Goal: Task Accomplishment & Management: Manage account settings

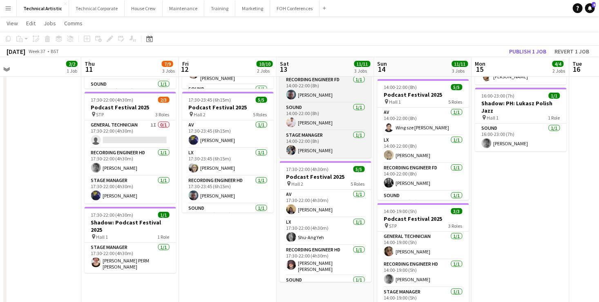
scroll to position [46, 0]
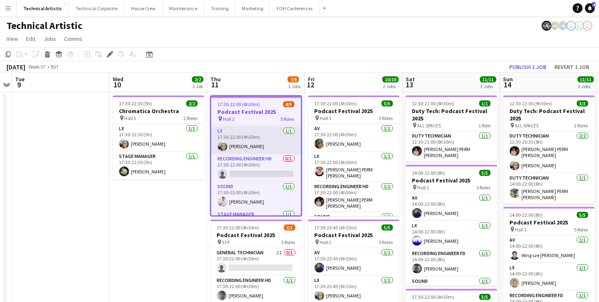
scroll to position [25, 0]
click at [248, 170] on app-card-role "Recording Engineer HD 0/1 17:30-22:00 (4h30m) single-neutral-actions" at bounding box center [256, 170] width 90 height 28
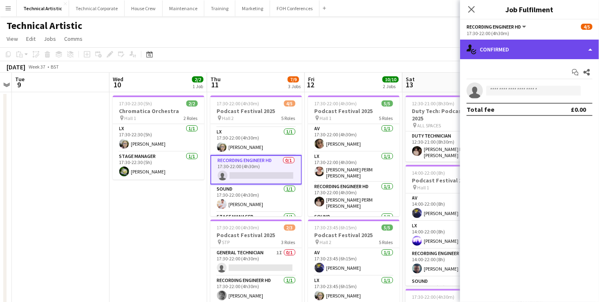
click at [527, 51] on div "single-neutral-actions-check-2 Confirmed" at bounding box center [529, 50] width 139 height 20
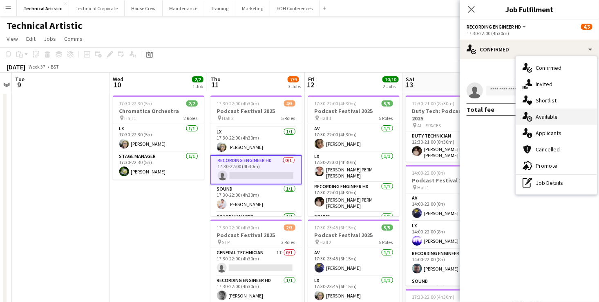
click at [546, 116] on div "single-neutral-actions-upload Available" at bounding box center [556, 117] width 81 height 16
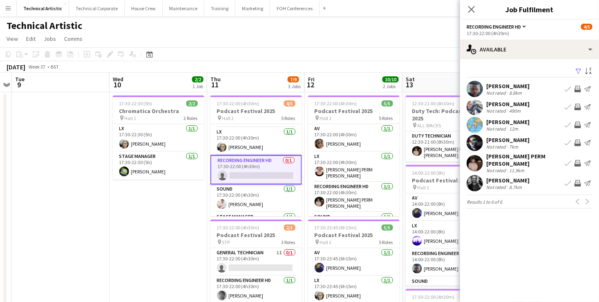
click at [578, 87] on app-icon "Invite crew" at bounding box center [578, 89] width 7 height 7
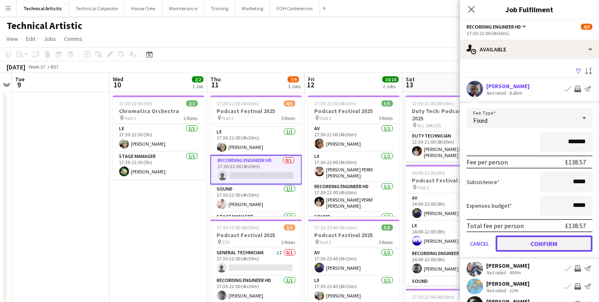
click at [566, 240] on button "Confirm" at bounding box center [544, 244] width 97 height 16
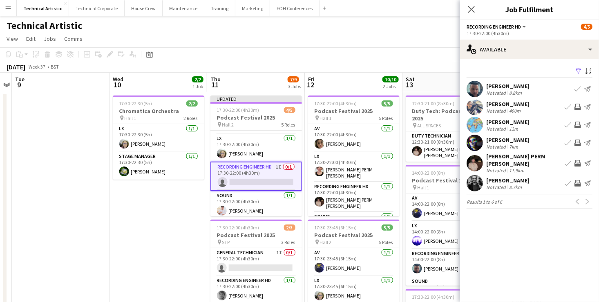
click at [255, 177] on app-card-role "Recording Engineer HD 1I 0/1 17:30-22:00 (4h30m) single-neutral-actions" at bounding box center [257, 176] width 92 height 29
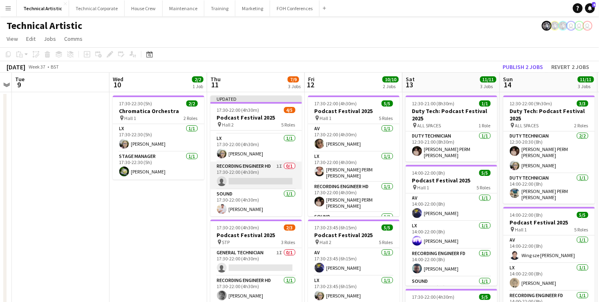
click at [255, 177] on app-card-role "Recording Engineer HD 1I 0/1 17:30-22:00 (4h30m) single-neutral-actions" at bounding box center [257, 176] width 92 height 28
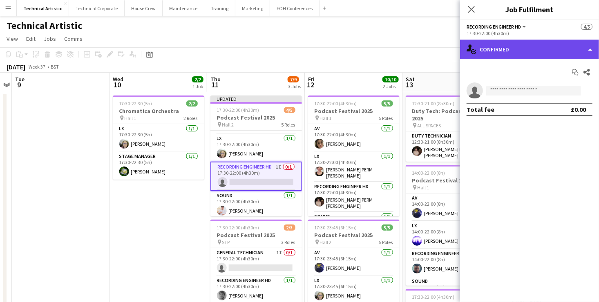
click at [520, 51] on div "single-neutral-actions-check-2 Confirmed" at bounding box center [529, 50] width 139 height 20
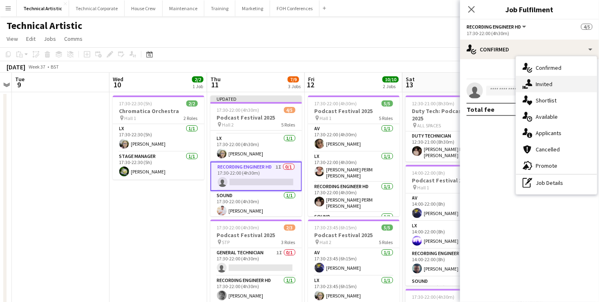
click at [551, 87] on div "single-neutral-actions-share-1 Invited" at bounding box center [556, 84] width 81 height 16
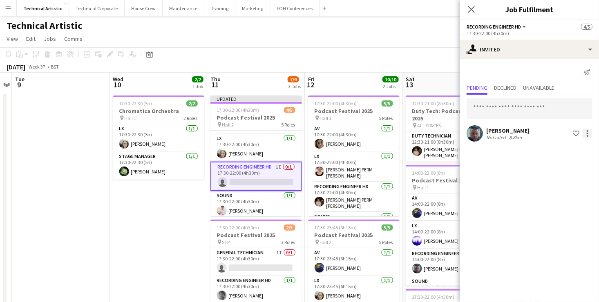
click at [587, 136] on div at bounding box center [588, 136] width 2 height 2
click at [562, 203] on button "Cancel invitation" at bounding box center [561, 207] width 61 height 20
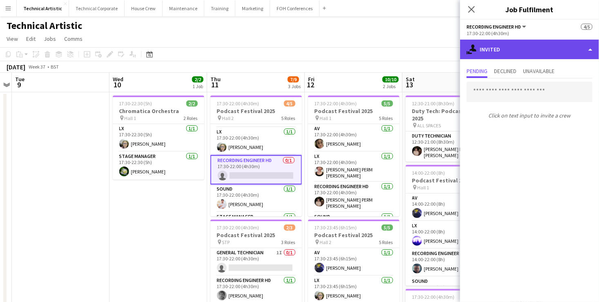
click at [510, 49] on div "single-neutral-actions-share-1 Invited" at bounding box center [529, 50] width 139 height 20
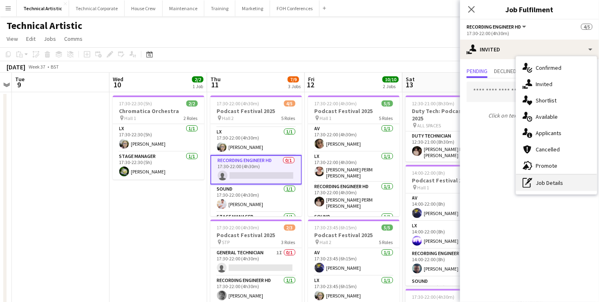
click at [551, 183] on div "pen-write Job Details" at bounding box center [556, 183] width 81 height 16
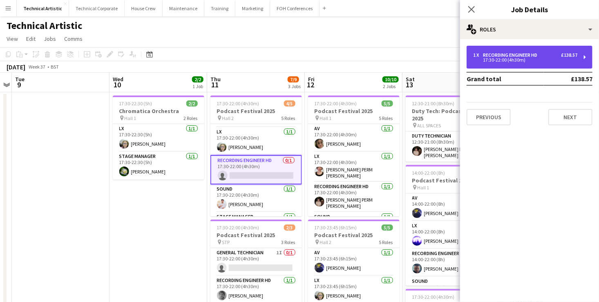
click at [519, 49] on div "1 x Recording Engineer HD £138.57 17:30-22:00 (4h30m)" at bounding box center [530, 57] width 126 height 23
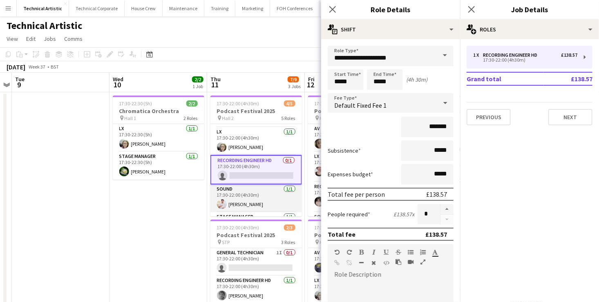
click at [247, 189] on app-card-role "Sound 1/1 17:30-22:00 (4h30m) Lev Shteinberg" at bounding box center [257, 199] width 92 height 28
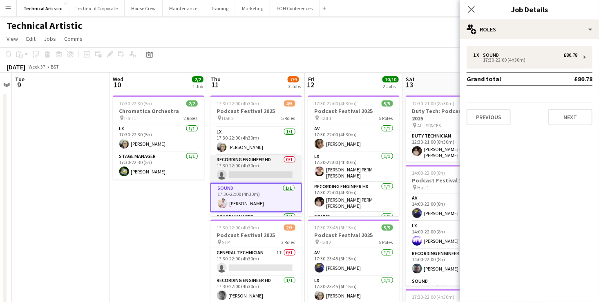
click at [250, 163] on app-card-role "Recording Engineer HD 0/1 17:30-22:00 (4h30m) single-neutral-actions" at bounding box center [257, 169] width 92 height 28
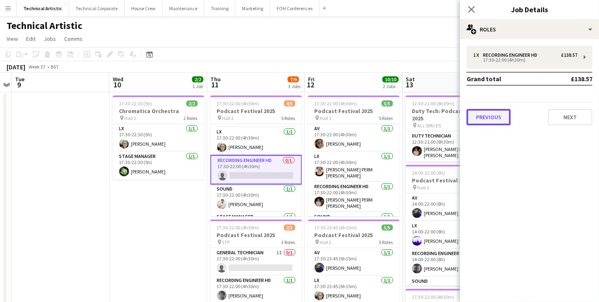
click at [488, 119] on button "Previous" at bounding box center [489, 117] width 44 height 16
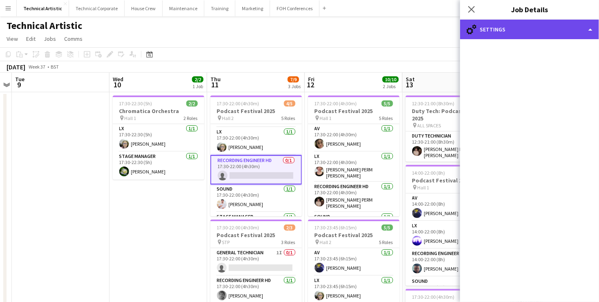
click at [567, 28] on div "cog-double-3 Settings" at bounding box center [529, 30] width 139 height 20
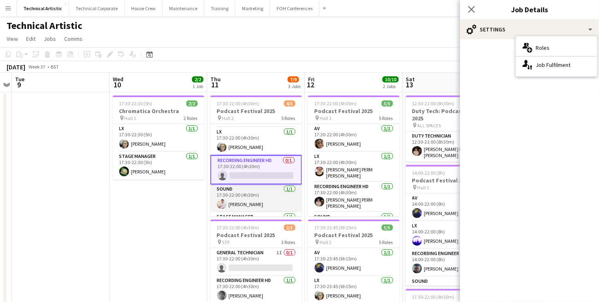
click at [252, 192] on app-card-role "Sound 1/1 17:30-22:00 (4h30m) Lev Shteinberg" at bounding box center [257, 199] width 92 height 28
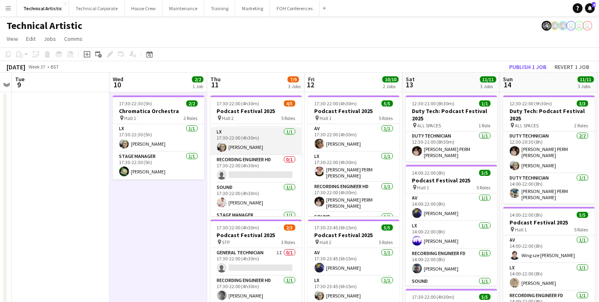
click at [254, 152] on app-card-role "LX 1/1 17:30-22:00 (4h30m) Sophie PERM Richardson" at bounding box center [257, 142] width 92 height 28
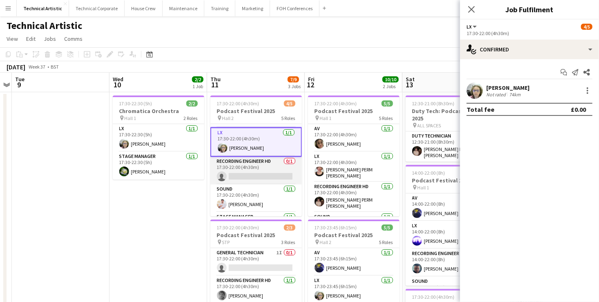
click at [263, 163] on app-card-role "Recording Engineer HD 0/1 17:30-22:00 (4h30m) single-neutral-actions" at bounding box center [257, 171] width 92 height 28
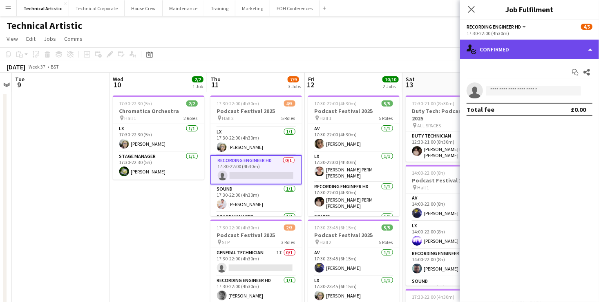
click at [510, 44] on div "single-neutral-actions-check-2 Confirmed" at bounding box center [529, 50] width 139 height 20
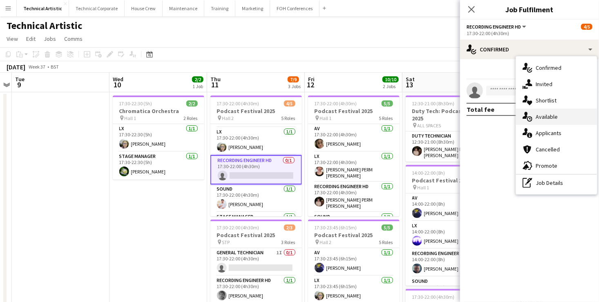
click at [553, 114] on div "single-neutral-actions-upload Available" at bounding box center [556, 117] width 81 height 16
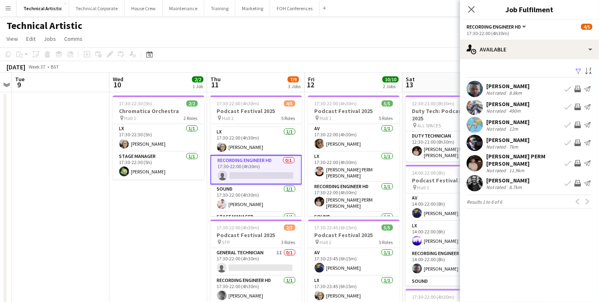
click at [576, 88] on app-icon "Invite crew" at bounding box center [578, 89] width 7 height 7
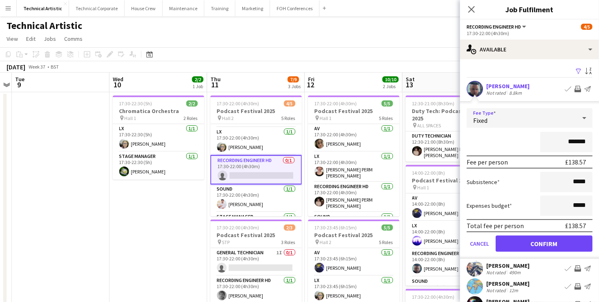
click at [534, 118] on div "Fixed" at bounding box center [522, 118] width 110 height 20
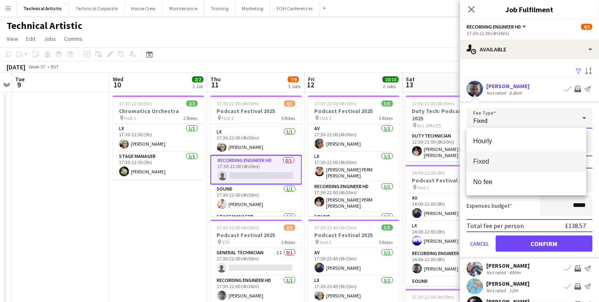
click at [534, 118] on div at bounding box center [299, 151] width 599 height 302
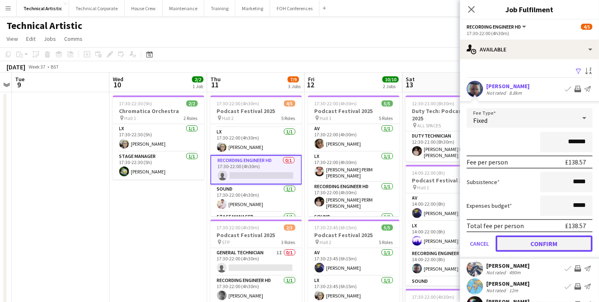
click at [556, 237] on button "Confirm" at bounding box center [544, 244] width 97 height 16
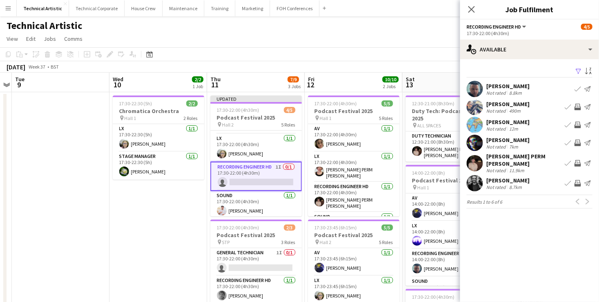
click at [577, 108] on app-icon "Invite crew" at bounding box center [578, 107] width 7 height 7
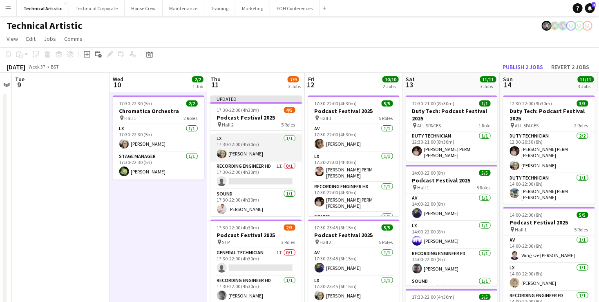
click at [271, 153] on app-card-role "LX 1/1 17:30-22:00 (4h30m) Sophie PERM Richardson" at bounding box center [257, 148] width 92 height 28
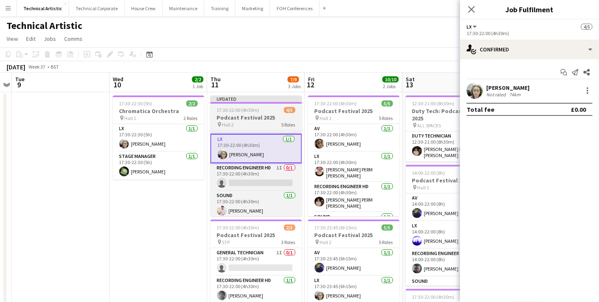
click at [259, 119] on h3 "Podcast Festival 2025" at bounding box center [257, 117] width 92 height 7
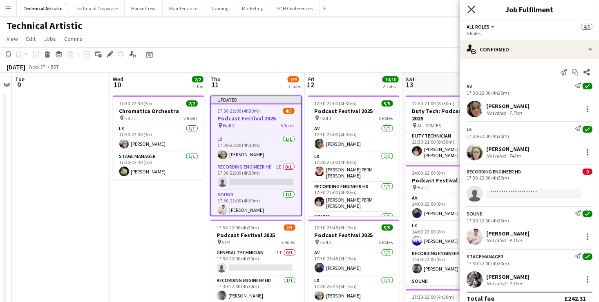
click at [474, 7] on icon "Close pop-in" at bounding box center [472, 9] width 8 height 8
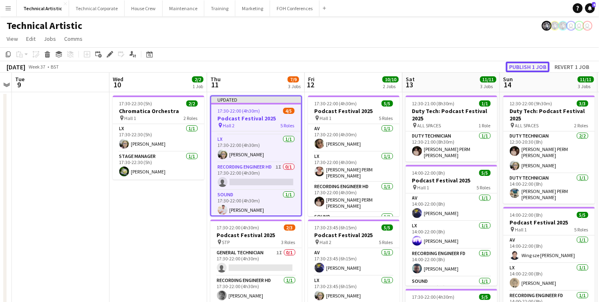
click at [536, 70] on button "Publish 1 job" at bounding box center [528, 67] width 44 height 11
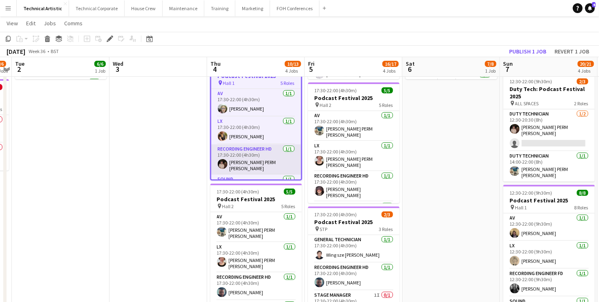
scroll to position [47, 0]
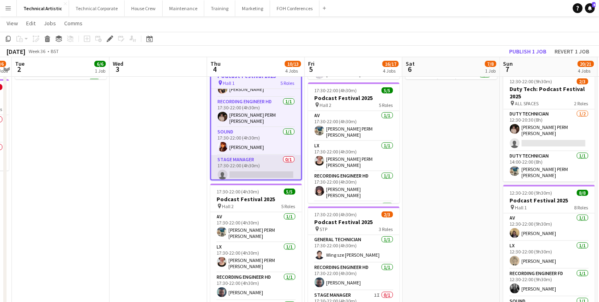
click at [254, 163] on app-card-role "Stage Manager 0/1 17:30-22:00 (4h30m) single-neutral-actions" at bounding box center [256, 169] width 90 height 28
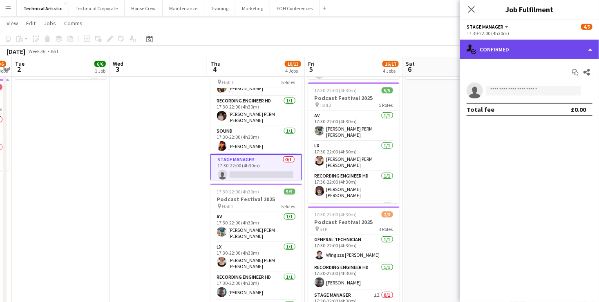
click at [523, 51] on div "single-neutral-actions-check-2 Confirmed" at bounding box center [529, 50] width 139 height 20
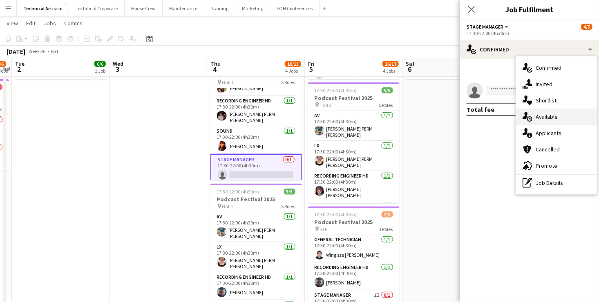
click at [560, 113] on div "single-neutral-actions-upload Available" at bounding box center [556, 117] width 81 height 16
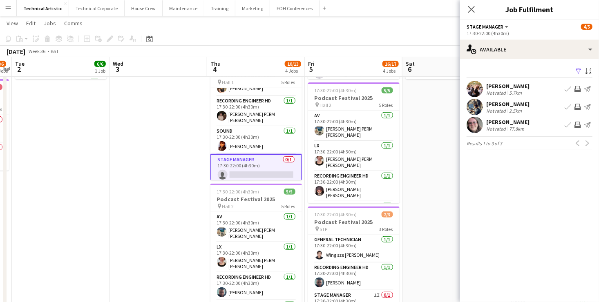
click at [578, 88] on app-icon "Invite crew" at bounding box center [578, 89] width 7 height 7
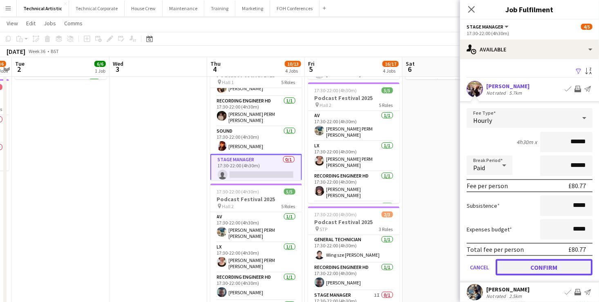
click at [552, 265] on button "Confirm" at bounding box center [544, 268] width 97 height 16
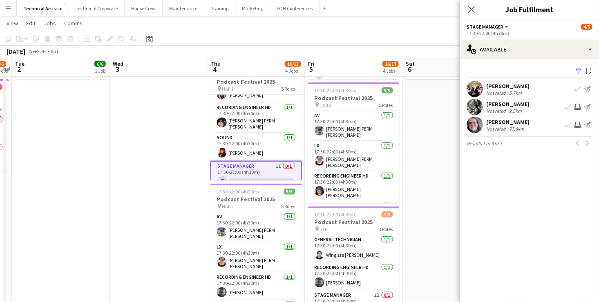
click at [578, 108] on app-icon "Invite crew" at bounding box center [578, 107] width 7 height 7
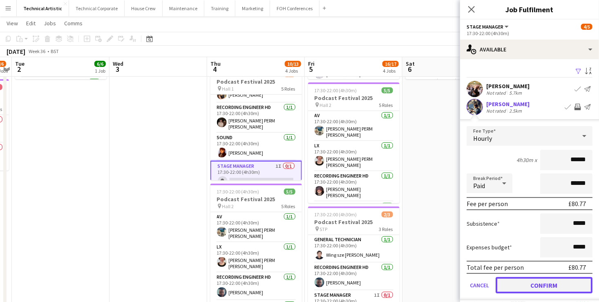
click at [566, 282] on button "Confirm" at bounding box center [544, 286] width 97 height 16
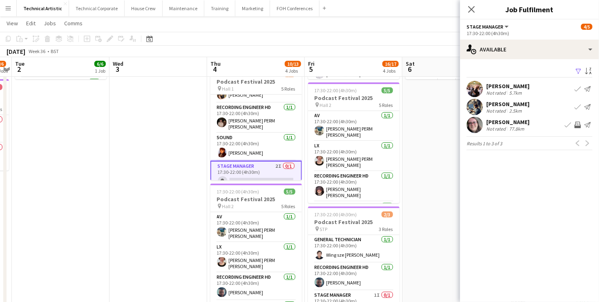
click at [579, 123] on app-icon "Invite crew" at bounding box center [578, 125] width 7 height 7
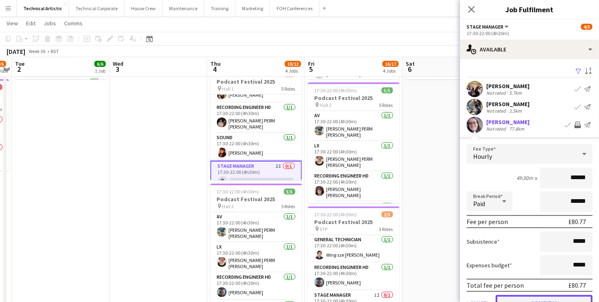
click at [567, 296] on button "Confirm" at bounding box center [544, 304] width 97 height 16
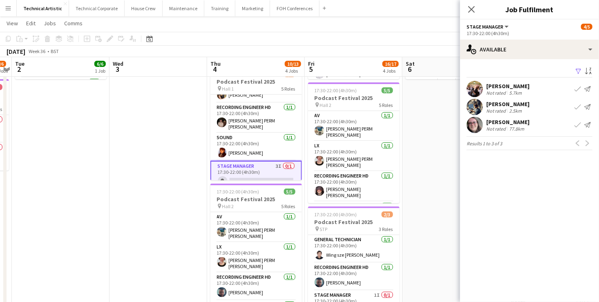
click at [446, 107] on app-date-cell "11:30-22:00 (10h30m) 7/8 Podcast Festival 2025 pin Hall 1 8 Roles AV 1/1 11:30-…" at bounding box center [452, 202] width 98 height 495
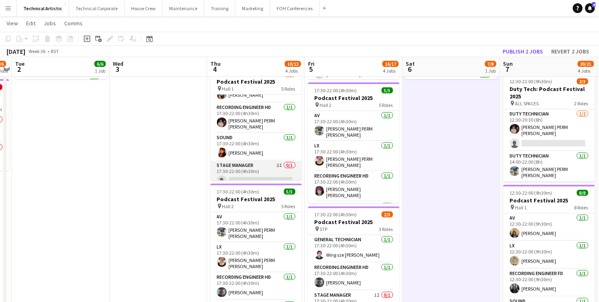
click at [245, 172] on app-card-role "Stage Manager 3I 0/1 17:30-22:00 (4h30m) single-neutral-actions" at bounding box center [257, 175] width 92 height 28
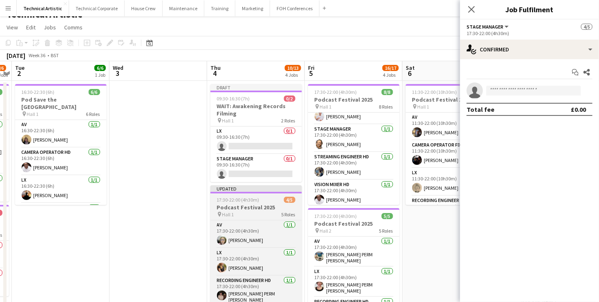
scroll to position [11, 0]
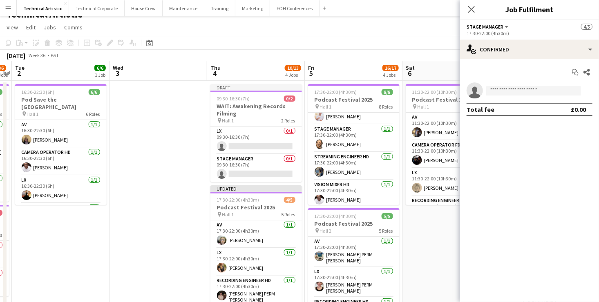
click at [256, 58] on div "September 2025 Week 36 • BST Publish 1 job Revert 1 job" at bounding box center [299, 55] width 599 height 11
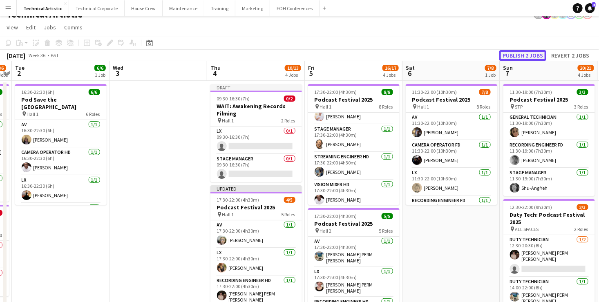
click at [519, 53] on button "Publish 2 jobs" at bounding box center [523, 55] width 47 height 11
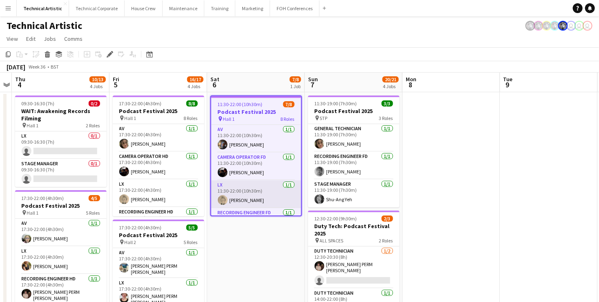
scroll to position [131, 0]
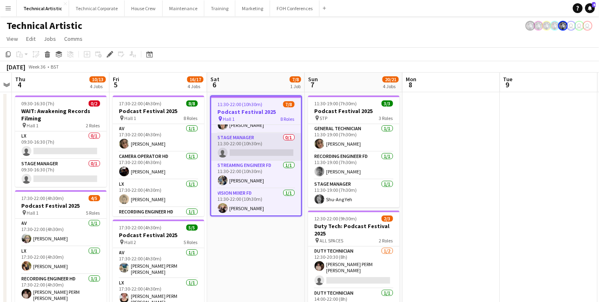
click at [241, 142] on app-card-role "Stage Manager 0/1 11:30-22:00 (10h30m) single-neutral-actions" at bounding box center [256, 147] width 90 height 28
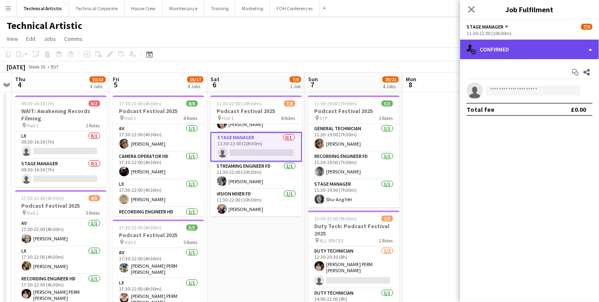
click at [534, 52] on div "single-neutral-actions-check-2 Confirmed" at bounding box center [529, 50] width 139 height 20
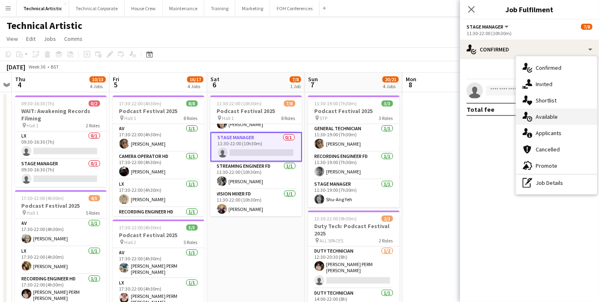
click at [556, 112] on div "single-neutral-actions-upload Available" at bounding box center [556, 117] width 81 height 16
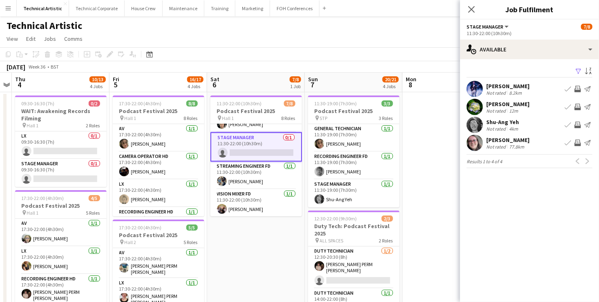
click at [580, 104] on app-icon "Invite crew" at bounding box center [578, 107] width 7 height 7
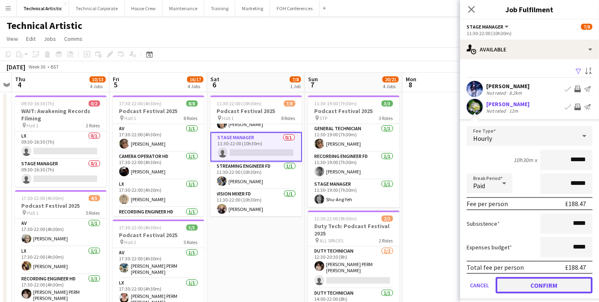
click at [567, 286] on button "Confirm" at bounding box center [544, 286] width 97 height 16
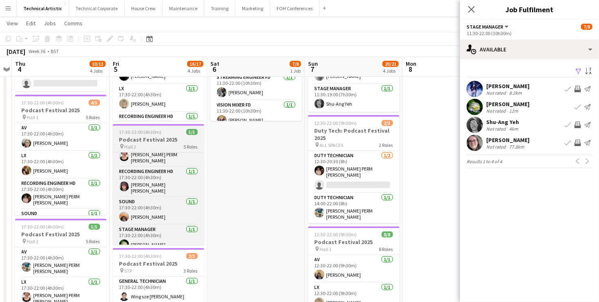
scroll to position [0, 0]
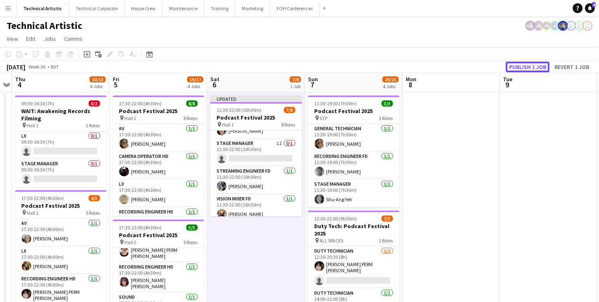
click at [520, 65] on button "Publish 1 job" at bounding box center [528, 67] width 44 height 11
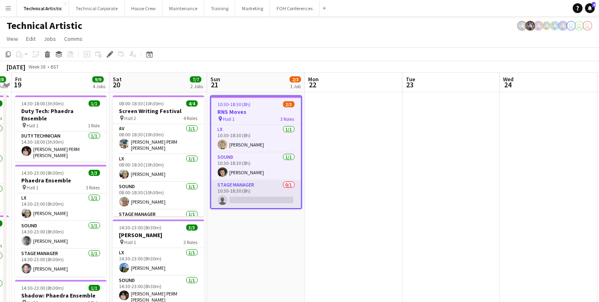
click at [273, 197] on app-card-role "Stage Manager 0/1 10:30-18:30 (8h) single-neutral-actions" at bounding box center [256, 195] width 90 height 28
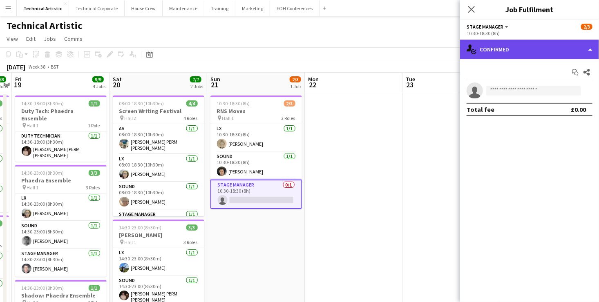
click at [527, 50] on div "single-neutral-actions-check-2 Confirmed" at bounding box center [529, 50] width 139 height 20
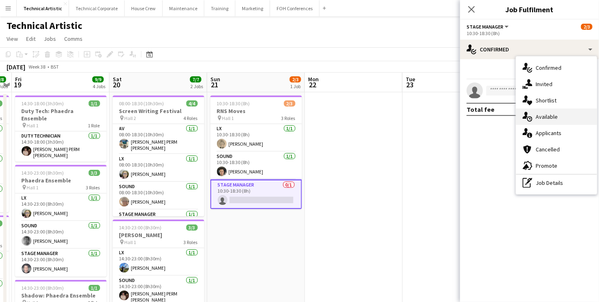
click at [555, 113] on div "single-neutral-actions-upload Available" at bounding box center [556, 117] width 81 height 16
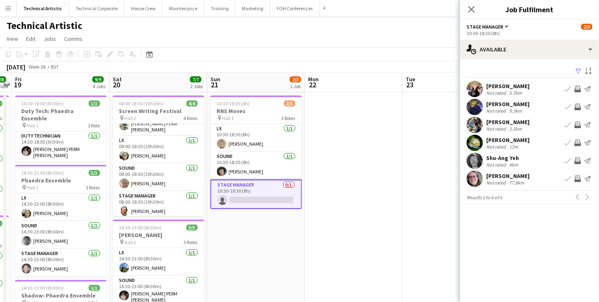
click at [579, 160] on app-icon "Invite crew" at bounding box center [578, 161] width 7 height 7
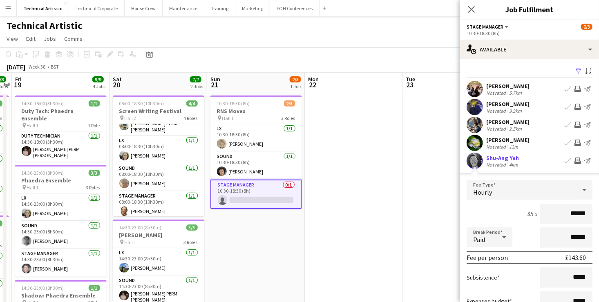
scroll to position [96, 0]
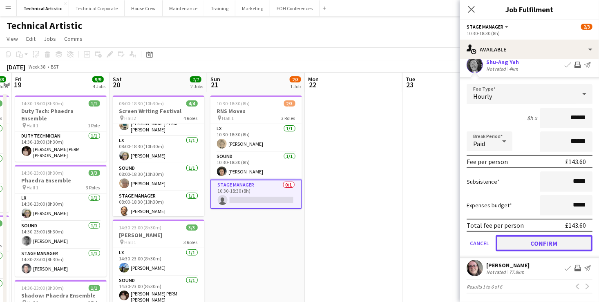
click at [563, 242] on button "Confirm" at bounding box center [544, 243] width 97 height 16
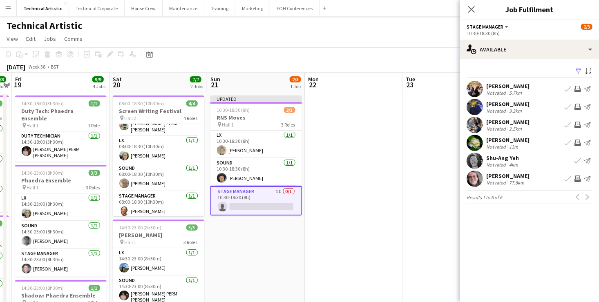
scroll to position [0, 0]
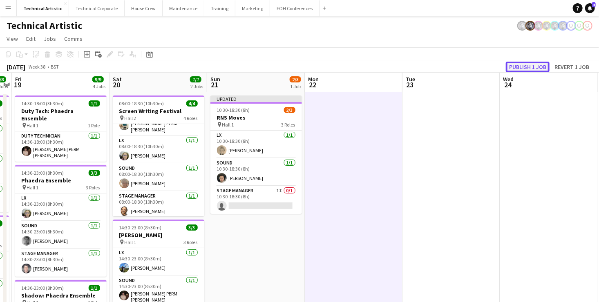
click at [531, 69] on button "Publish 1 job" at bounding box center [528, 67] width 44 height 11
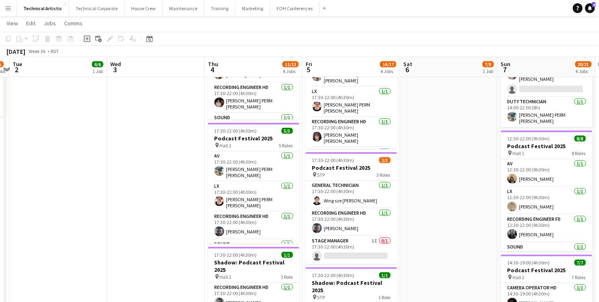
scroll to position [191, 0]
click at [353, 257] on app-card-role "Stage Manager 1I 0/1 17:30-22:00 (4h30m) single-neutral-actions" at bounding box center [352, 250] width 92 height 28
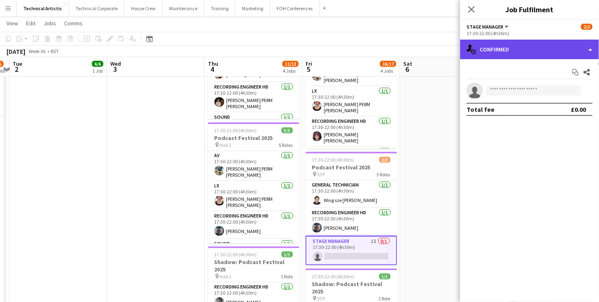
click at [521, 43] on div "single-neutral-actions-check-2 Confirmed" at bounding box center [529, 50] width 139 height 20
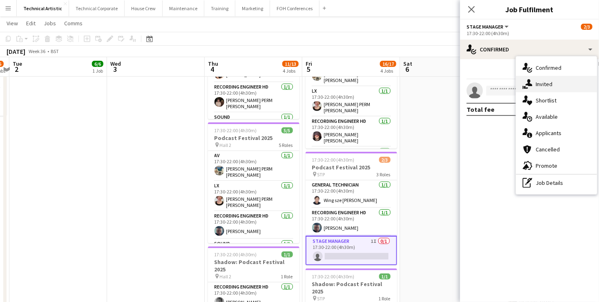
click at [553, 85] on div "single-neutral-actions-share-1 Invited" at bounding box center [556, 84] width 81 height 16
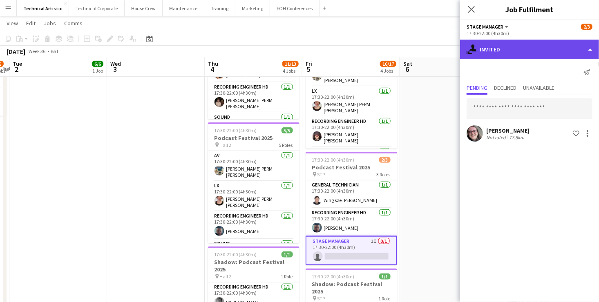
click at [521, 46] on div "single-neutral-actions-share-1 Invited" at bounding box center [529, 50] width 139 height 20
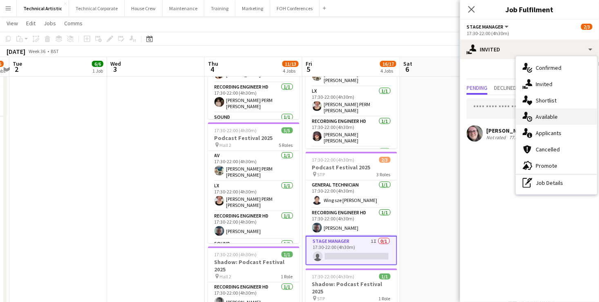
click at [558, 122] on div "single-neutral-actions-upload Available" at bounding box center [556, 117] width 81 height 16
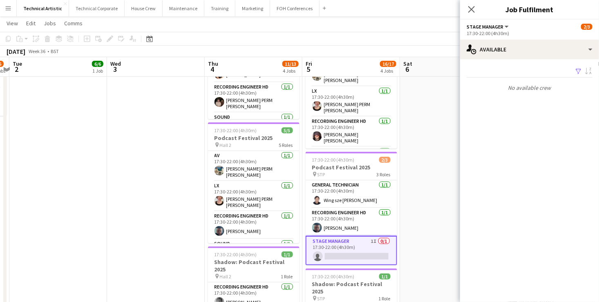
click at [425, 208] on app-date-cell "11:30-22:00 (10h30m) 7/8 Podcast Festival 2025 pin Hall 1 8 Roles AV [DATE] 11:…" at bounding box center [449, 147] width 98 height 495
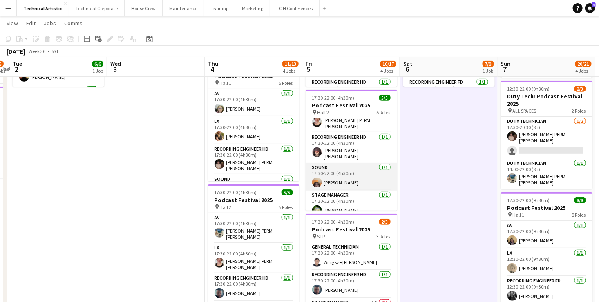
scroll to position [284, 0]
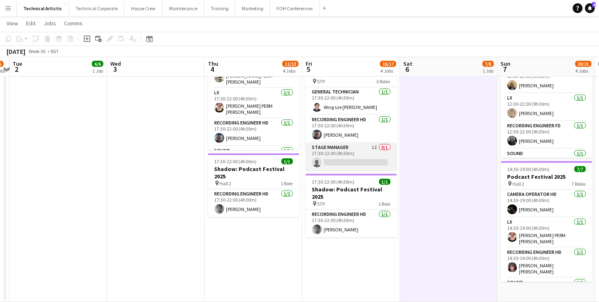
click at [355, 155] on app-card-role "Stage Manager 1I 0/1 17:30-22:00 (4h30m) single-neutral-actions" at bounding box center [352, 157] width 92 height 28
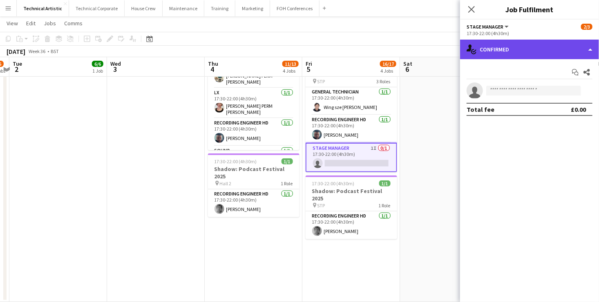
click at [525, 42] on div "single-neutral-actions-check-2 Confirmed" at bounding box center [529, 50] width 139 height 20
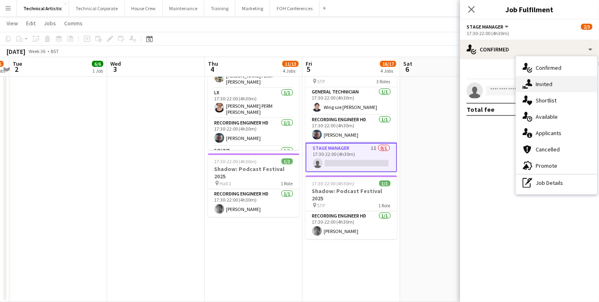
click at [555, 84] on div "single-neutral-actions-share-1 Invited" at bounding box center [556, 84] width 81 height 16
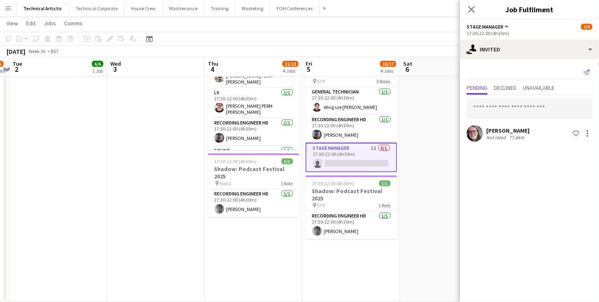
click at [588, 71] on icon at bounding box center [587, 72] width 7 height 6
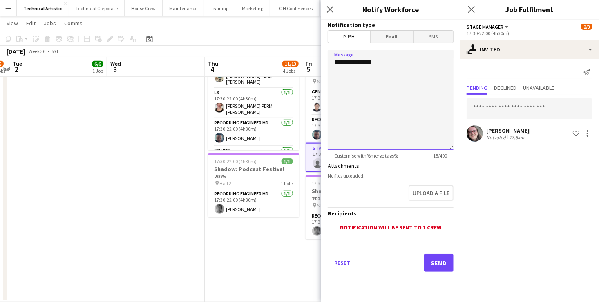
click at [385, 64] on textarea "**********" at bounding box center [391, 100] width 126 height 100
type textarea "**********"
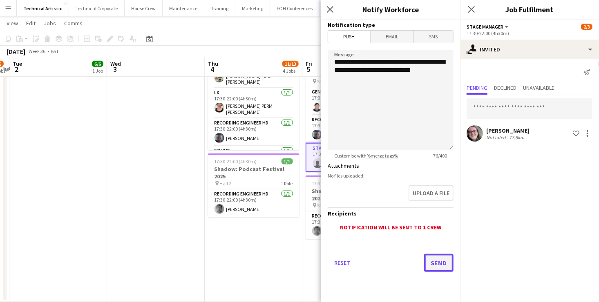
click at [442, 264] on button "Send" at bounding box center [438, 263] width 29 height 18
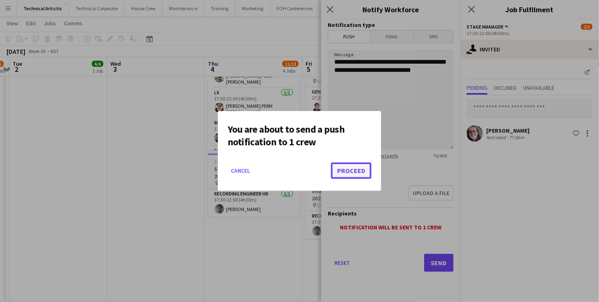
click at [358, 170] on button "Proceed" at bounding box center [351, 171] width 40 height 16
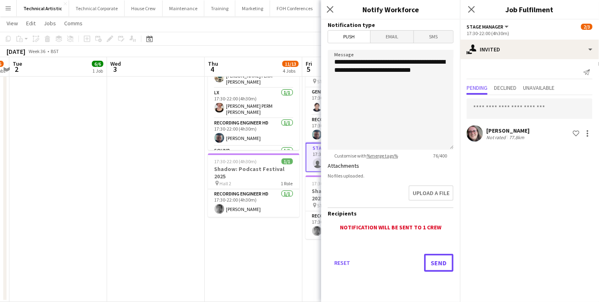
scroll to position [284, 0]
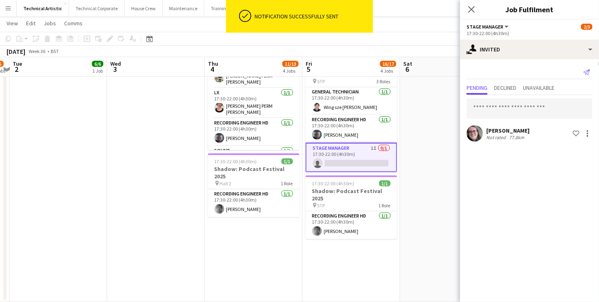
click at [588, 72] on icon at bounding box center [587, 72] width 7 height 6
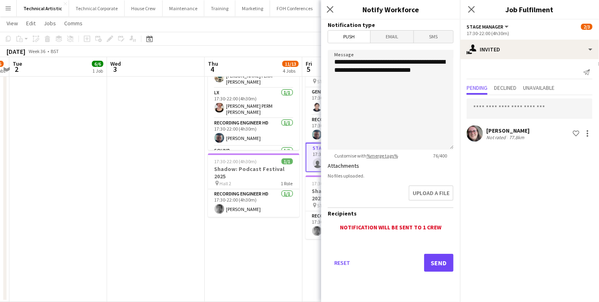
click at [442, 38] on span "SMS" at bounding box center [433, 37] width 39 height 12
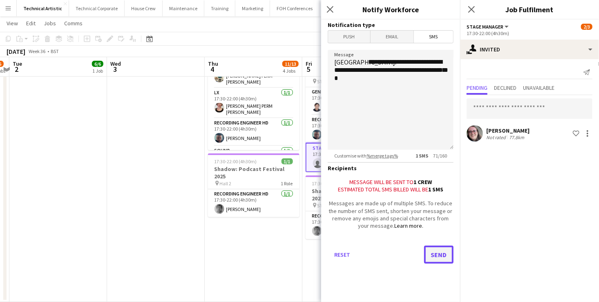
click at [440, 255] on button "Send" at bounding box center [438, 255] width 29 height 18
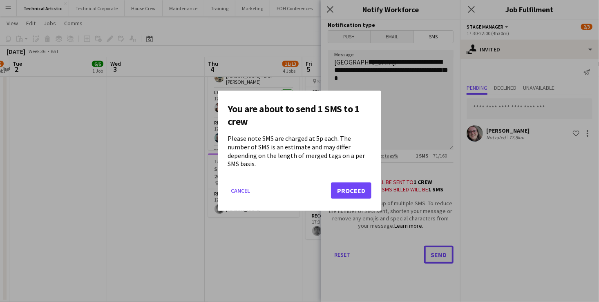
scroll to position [0, 0]
click at [355, 183] on button "Proceed" at bounding box center [351, 191] width 40 height 16
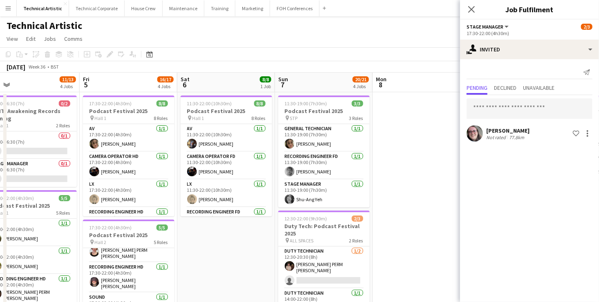
click at [220, 83] on app-board-header-date "Sat 6 8/8 1 Job" at bounding box center [226, 83] width 98 height 20
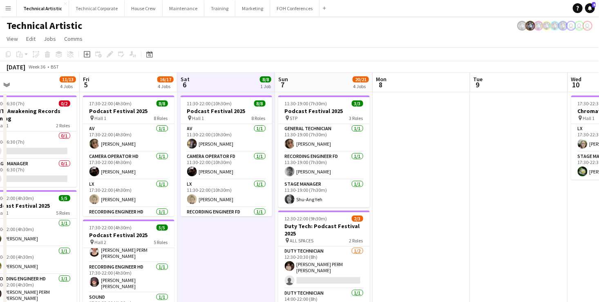
click at [220, 83] on app-board-header-date "Sat 6 8/8 1 Job" at bounding box center [226, 83] width 98 height 20
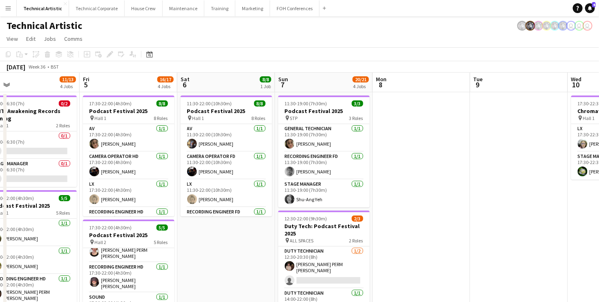
click at [220, 83] on app-board-header-date "Sat 6 8/8 1 Job" at bounding box center [226, 83] width 98 height 20
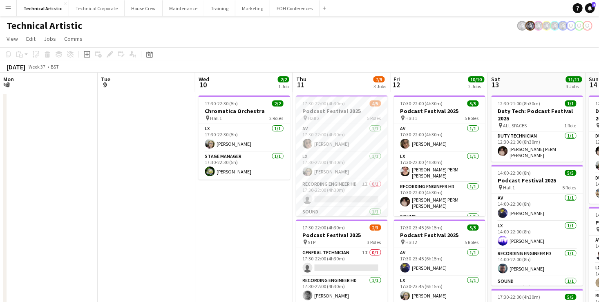
scroll to position [0, 391]
click at [360, 143] on app-card-role "AV [DATE] 17:30-22:00 (4h30m) [PERSON_NAME]" at bounding box center [342, 138] width 92 height 28
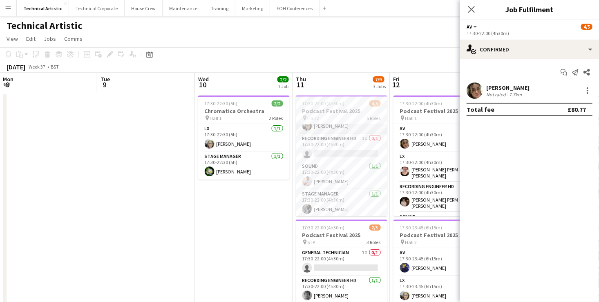
scroll to position [0, 0]
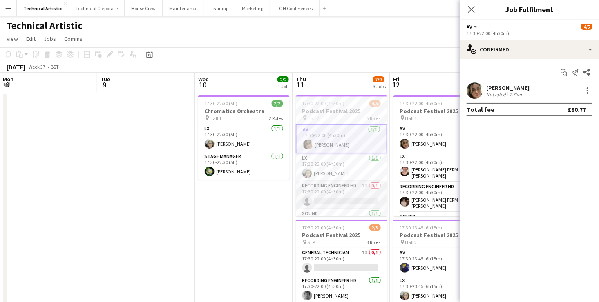
click at [343, 197] on app-card-role "Recording Engineer HD 1I 0/1 17:30-22:00 (4h30m) single-neutral-actions" at bounding box center [342, 195] width 92 height 28
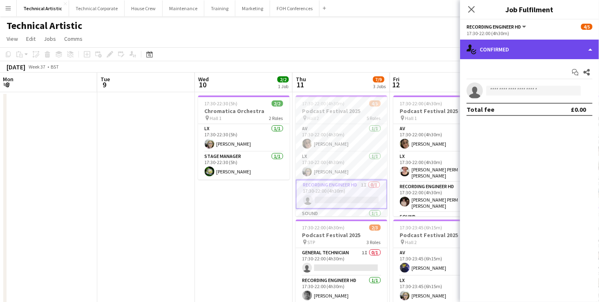
click at [533, 51] on div "single-neutral-actions-check-2 Confirmed" at bounding box center [529, 50] width 139 height 20
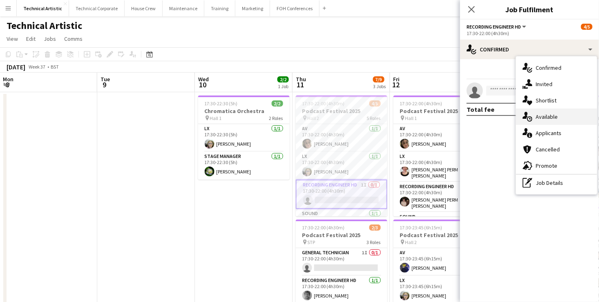
click at [562, 123] on div "single-neutral-actions-upload Available" at bounding box center [556, 117] width 81 height 16
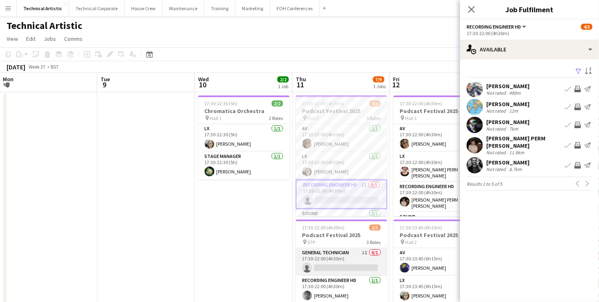
click at [357, 256] on app-card-role "General Technician 1I 0/1 17:30-22:00 (4h30m) single-neutral-actions" at bounding box center [342, 263] width 92 height 28
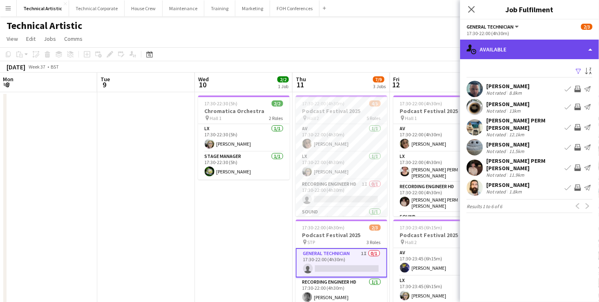
click at [529, 49] on div "single-neutral-actions-upload Available" at bounding box center [529, 50] width 139 height 20
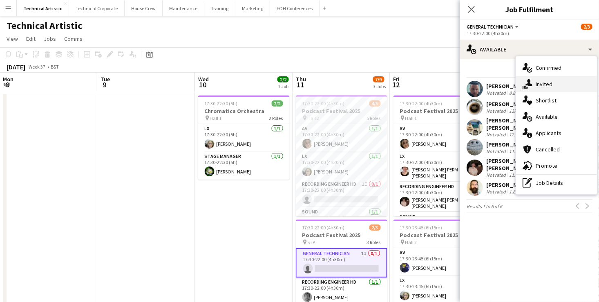
click at [556, 81] on div "single-neutral-actions-share-1 Invited" at bounding box center [556, 84] width 81 height 16
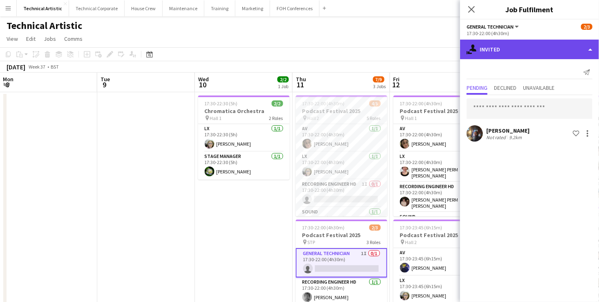
click at [529, 51] on div "single-neutral-actions-share-1 Invited" at bounding box center [529, 50] width 139 height 20
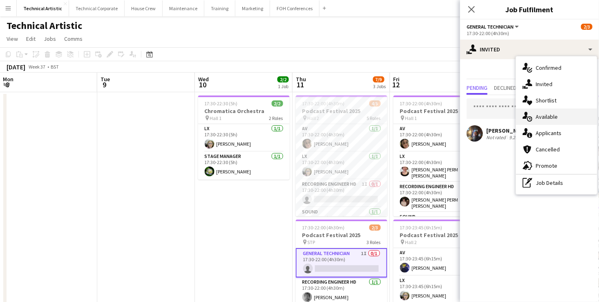
click at [559, 121] on div "single-neutral-actions-upload Available" at bounding box center [556, 117] width 81 height 16
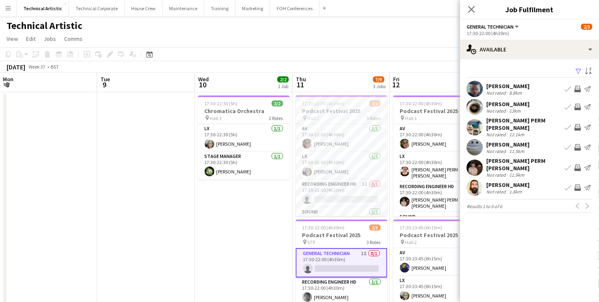
click at [577, 185] on app-icon "Invite crew" at bounding box center [578, 188] width 7 height 7
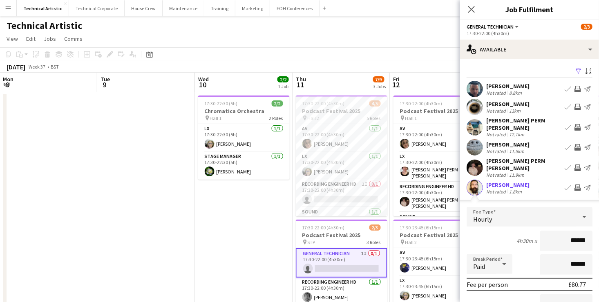
scroll to position [96, 0]
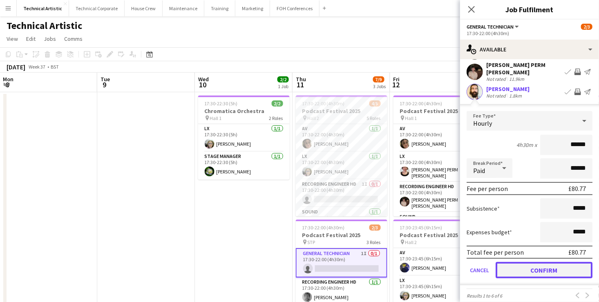
click at [553, 262] on button "Confirm" at bounding box center [544, 270] width 97 height 16
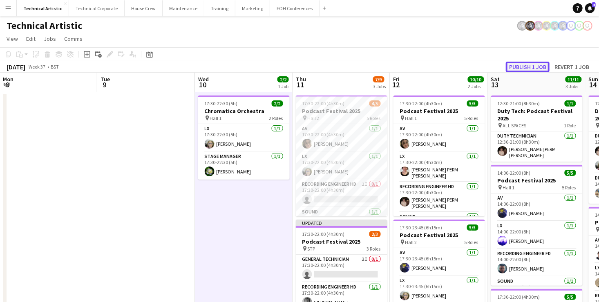
click at [530, 67] on button "Publish 1 job" at bounding box center [528, 67] width 44 height 11
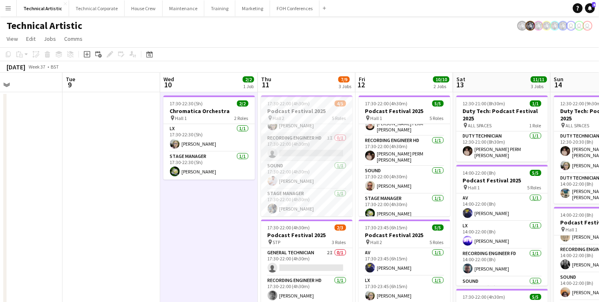
click at [314, 150] on app-card-role "Recording Engineer HD 1I 0/1 17:30-22:00 (4h30m) single-neutral-actions" at bounding box center [307, 148] width 92 height 28
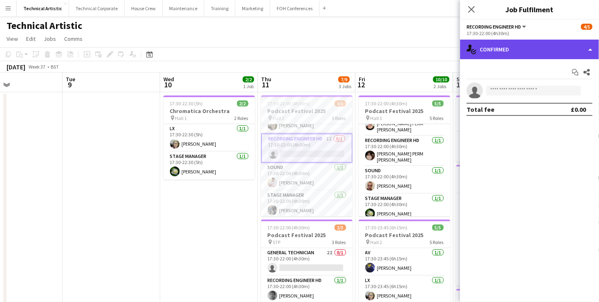
click at [525, 48] on div "single-neutral-actions-check-2 Confirmed" at bounding box center [529, 50] width 139 height 20
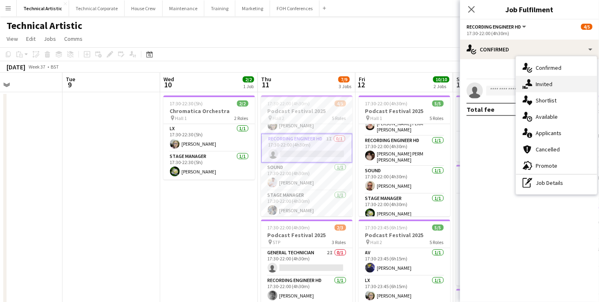
click at [551, 85] on div "single-neutral-actions-share-1 Invited" at bounding box center [556, 84] width 81 height 16
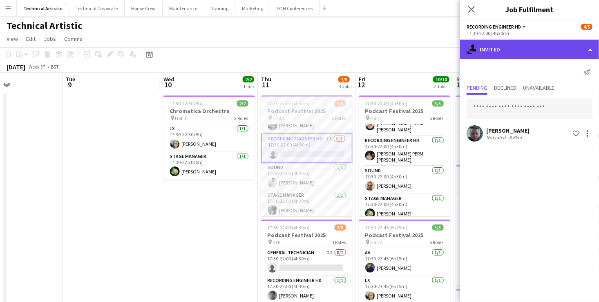
click at [528, 57] on div "single-neutral-actions-share-1 Invited" at bounding box center [529, 50] width 139 height 20
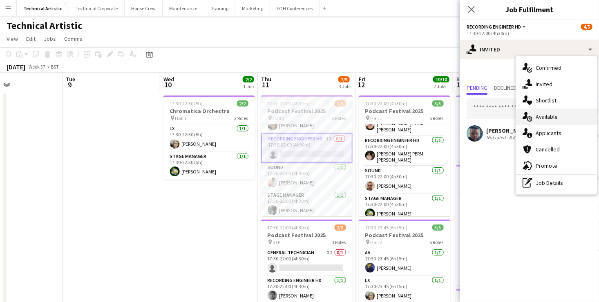
click at [553, 114] on div "single-neutral-actions-upload Available" at bounding box center [556, 117] width 81 height 16
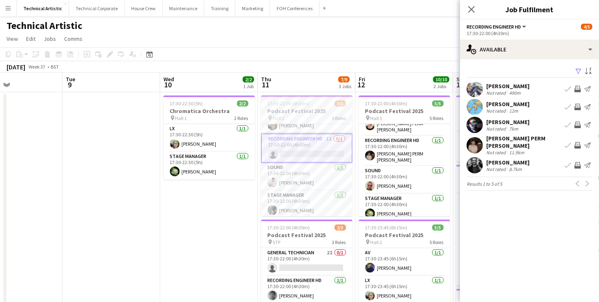
click at [581, 87] on app-icon "Invite crew" at bounding box center [578, 89] width 7 height 7
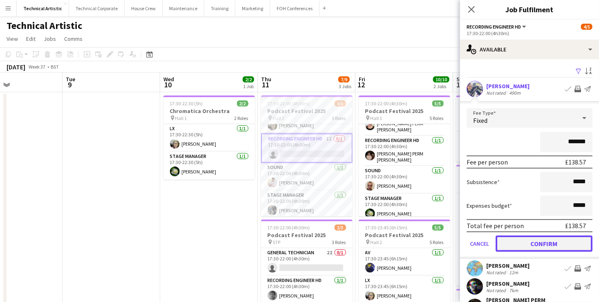
click at [563, 242] on button "Confirm" at bounding box center [544, 244] width 97 height 16
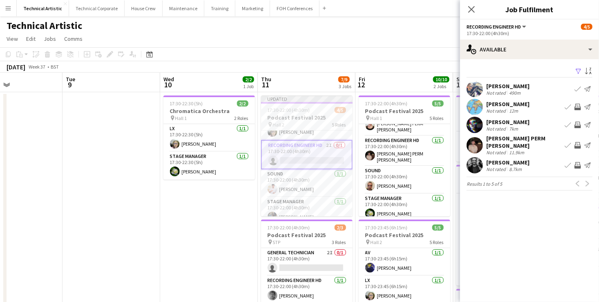
click at [578, 122] on app-icon "Invite crew" at bounding box center [578, 125] width 7 height 7
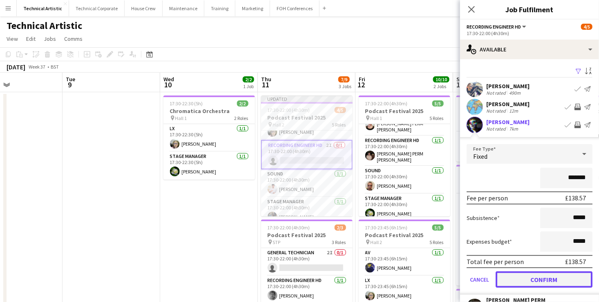
click at [564, 284] on button "Confirm" at bounding box center [544, 280] width 97 height 16
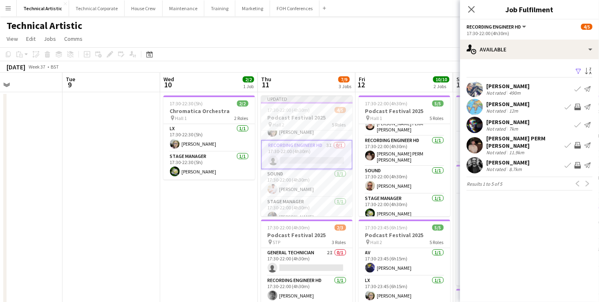
click at [578, 162] on app-icon "Invite crew" at bounding box center [578, 165] width 7 height 7
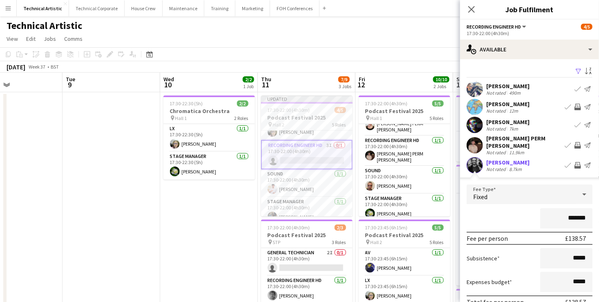
scroll to position [54, 0]
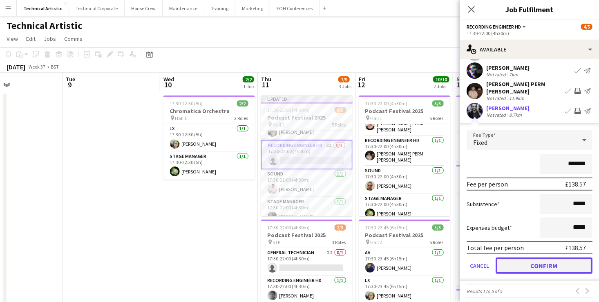
click at [557, 261] on button "Confirm" at bounding box center [544, 266] width 97 height 16
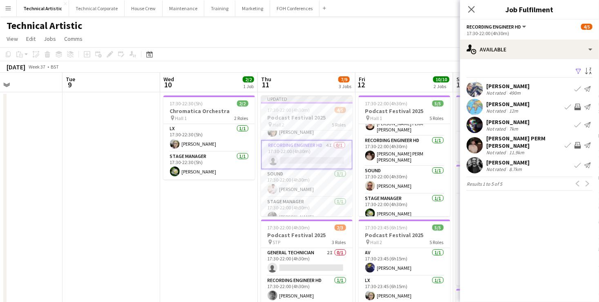
scroll to position [0, 0]
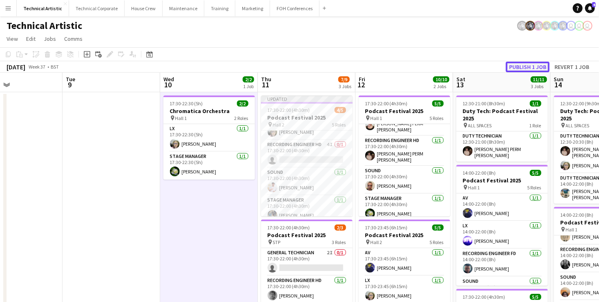
click at [532, 65] on button "Publish 1 job" at bounding box center [528, 67] width 44 height 11
